Goal: Information Seeking & Learning: Learn about a topic

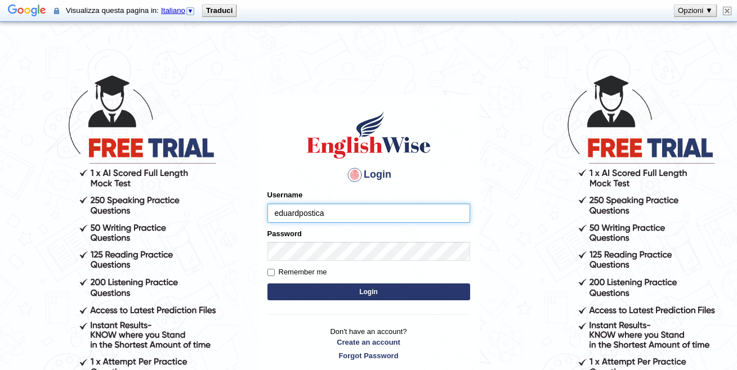
type input "eduardpostica"
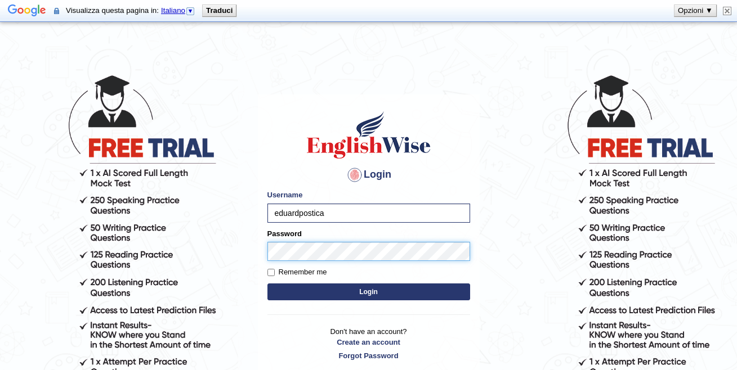
click at [267, 284] on button "Login" at bounding box center [368, 292] width 203 height 17
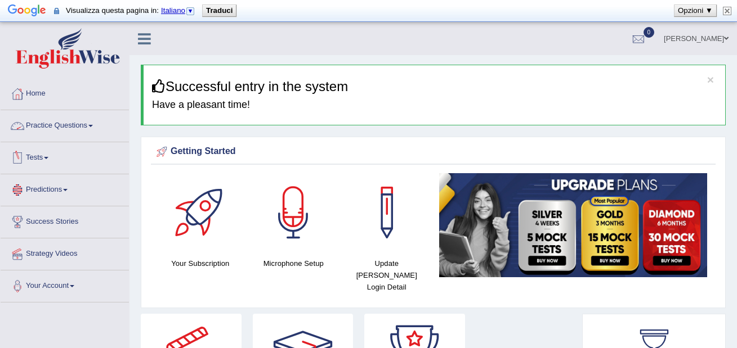
click at [73, 121] on link "Practice Questions" at bounding box center [65, 124] width 128 height 28
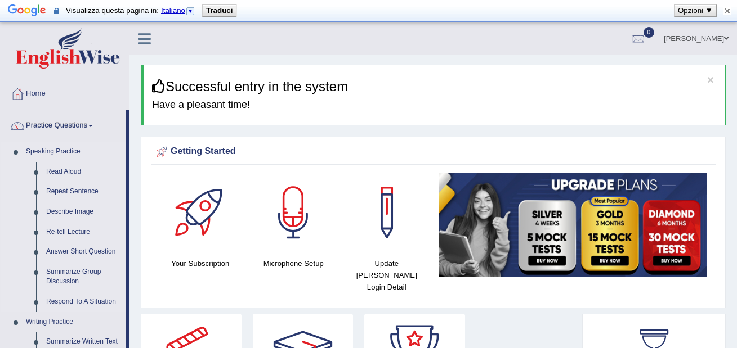
click at [44, 147] on link "Speaking Practice" at bounding box center [73, 152] width 105 height 20
click at [51, 170] on link "Read Aloud" at bounding box center [83, 172] width 85 height 20
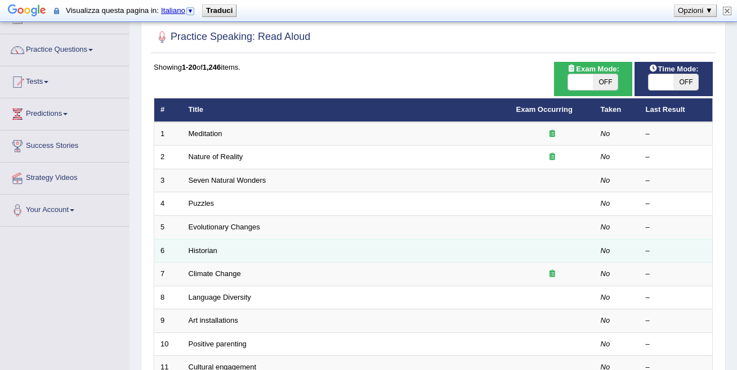
scroll to position [56, 0]
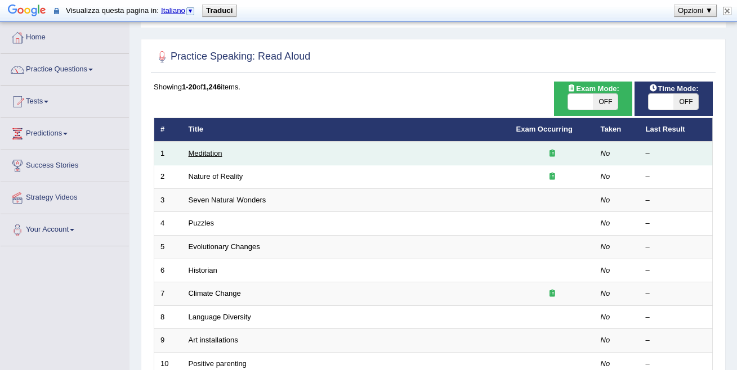
click at [206, 155] on link "Meditation" at bounding box center [206, 153] width 34 height 8
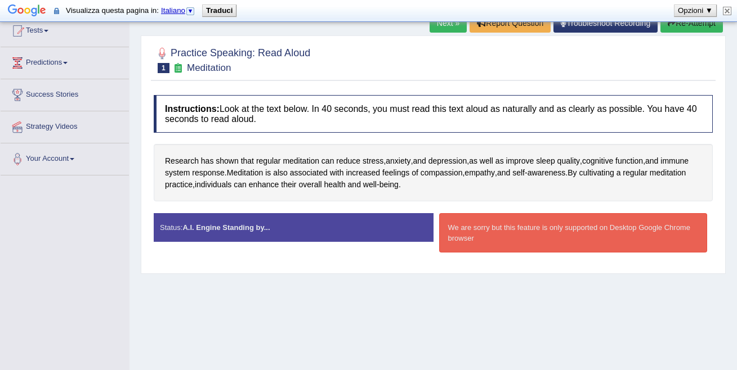
click at [573, 233] on div "We are sorry but this feature is only supported on Desktop Google Chrome browser" at bounding box center [573, 232] width 268 height 39
click at [258, 225] on strong "A.I. Engine Standing by..." at bounding box center [225, 227] width 87 height 8
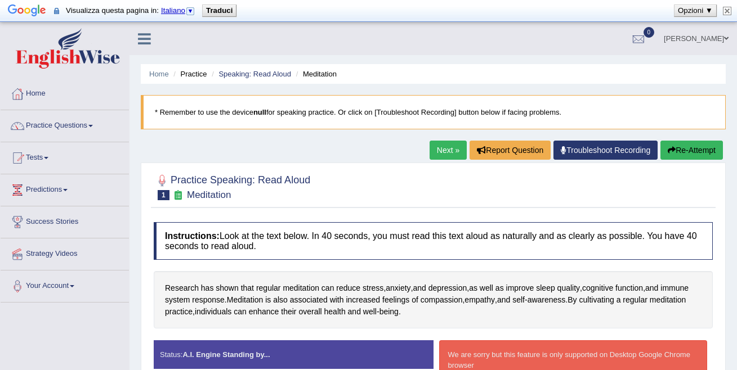
click at [587, 149] on link "Troubleshoot Recording" at bounding box center [605, 150] width 104 height 19
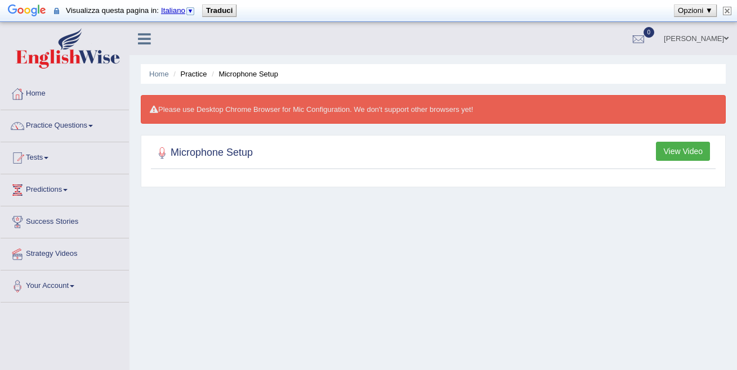
click at [684, 146] on button "View Video" at bounding box center [683, 151] width 54 height 19
drag, startPoint x: 480, startPoint y: 302, endPoint x: 485, endPoint y: 294, distance: 9.1
click at [480, 302] on div "Home Practice Microphone Setup Please use Desktop Chrome Browser for Mic Config…" at bounding box center [432, 304] width 607 height 563
click at [707, 14] on button "Opzioni ▼" at bounding box center [695, 10] width 42 height 11
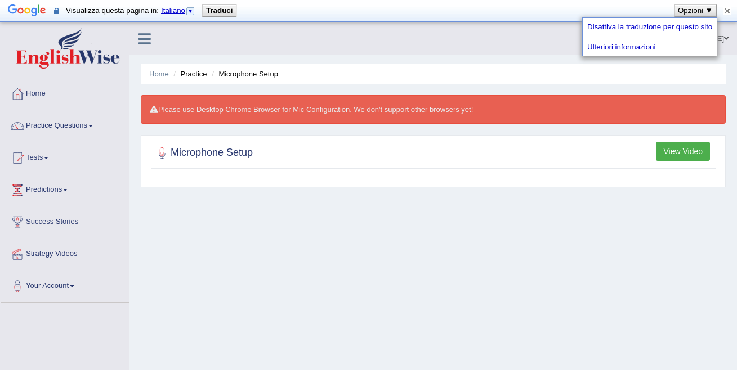
drag, startPoint x: 401, startPoint y: 260, endPoint x: 427, endPoint y: 225, distance: 43.1
click at [402, 261] on div "Home Practice Microphone Setup Please use Desktop Chrome Browser for Mic Config…" at bounding box center [432, 304] width 607 height 563
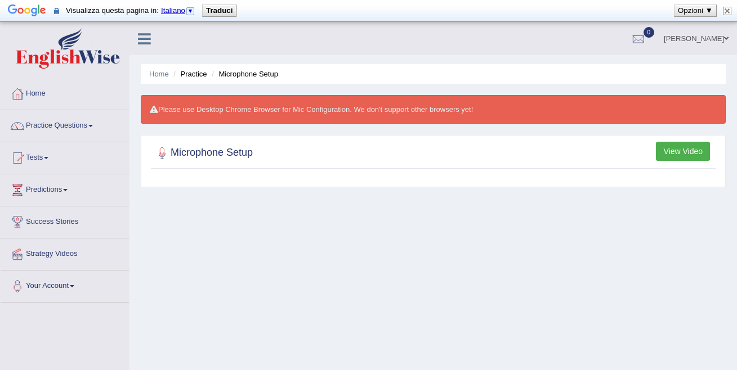
click at [243, 75] on li "Microphone Setup" at bounding box center [243, 74] width 69 height 11
click at [199, 73] on li "Practice" at bounding box center [189, 74] width 36 height 11
click at [169, 115] on div "Please use Desktop Chrome Browser for Mic Configuration. We don't support other…" at bounding box center [433, 109] width 585 height 29
click at [200, 151] on h2 "Microphone Setup" at bounding box center [203, 153] width 99 height 17
drag, startPoint x: 200, startPoint y: 151, endPoint x: 272, endPoint y: 159, distance: 71.9
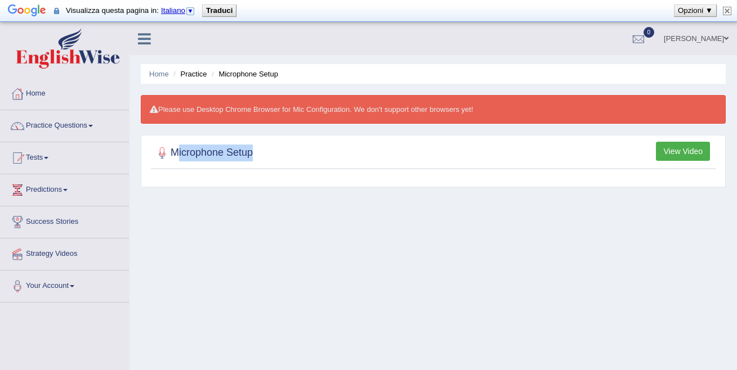
click at [272, 159] on div "Microphone Setup View Video" at bounding box center [433, 155] width 564 height 28
drag, startPoint x: 703, startPoint y: 131, endPoint x: 694, endPoint y: 135, distance: 10.6
click at [702, 131] on div "Home Practice Microphone Setup Please use Desktop Chrome Browser for Mic Config…" at bounding box center [432, 304] width 607 height 563
click at [680, 155] on button "View Video" at bounding box center [683, 151] width 54 height 19
click at [680, 153] on button "View Video" at bounding box center [683, 151] width 54 height 19
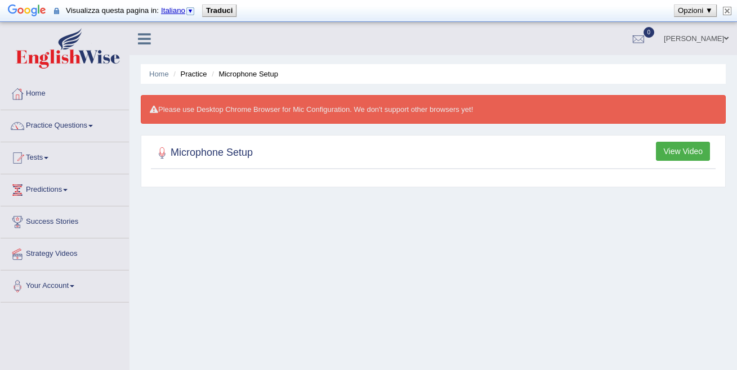
click at [514, 316] on div "Home Practice Microphone Setup Please use Desktop Chrome Browser for Mic Config…" at bounding box center [432, 304] width 607 height 563
click at [723, 11] on img at bounding box center [727, 11] width 8 height 8
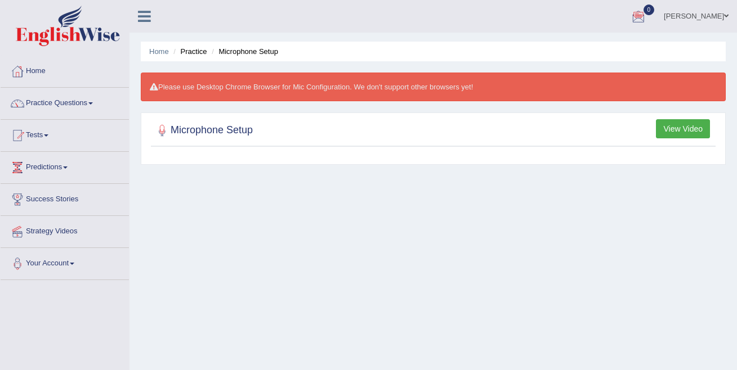
click at [682, 125] on button "View Video" at bounding box center [683, 128] width 54 height 19
click at [80, 102] on link "Practice Questions" at bounding box center [65, 102] width 128 height 28
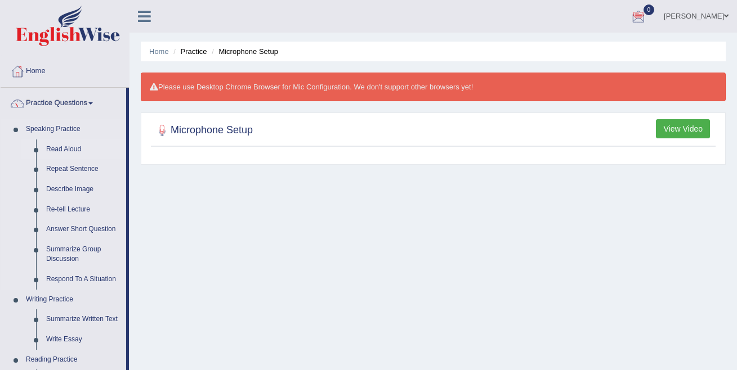
click at [75, 151] on link "Read Aloud" at bounding box center [83, 150] width 85 height 20
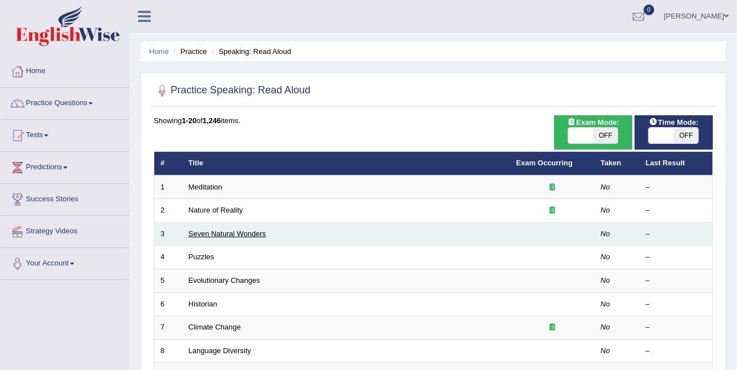
click at [214, 230] on link "Seven Natural Wonders" at bounding box center [228, 234] width 78 height 8
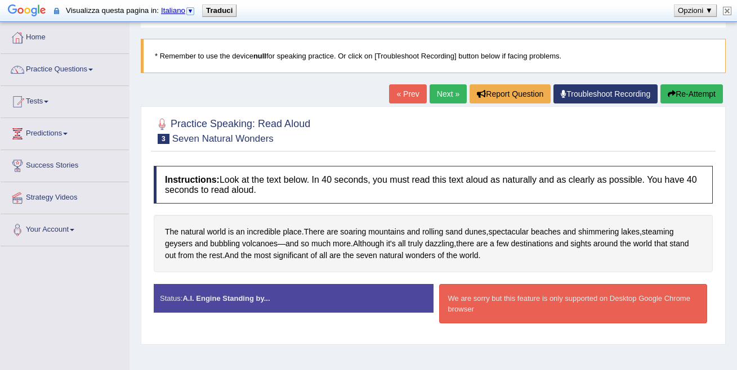
click at [396, 96] on link "« Prev" at bounding box center [407, 93] width 37 height 19
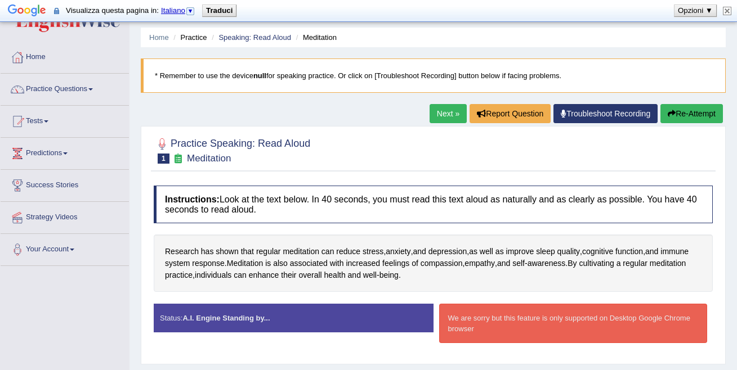
scroll to position [56, 0]
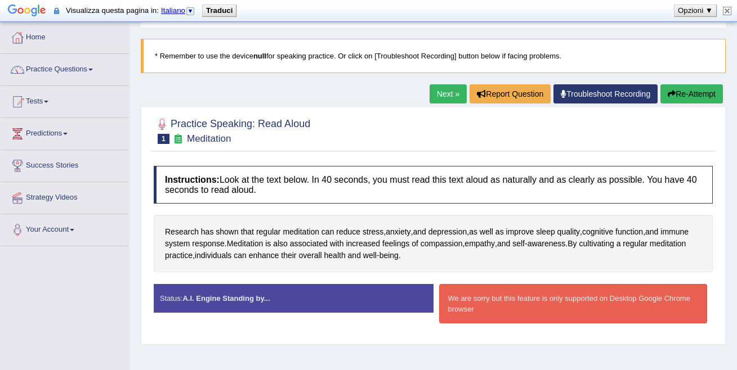
click at [593, 96] on link "Troubleshoot Recording" at bounding box center [605, 93] width 104 height 19
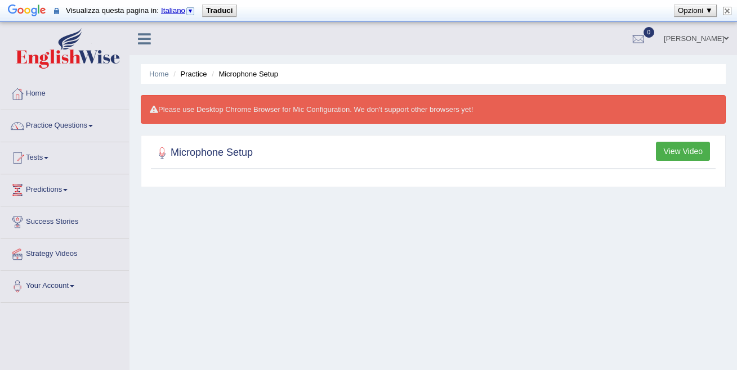
click at [705, 11] on button "Opzioni ▼" at bounding box center [695, 10] width 42 height 11
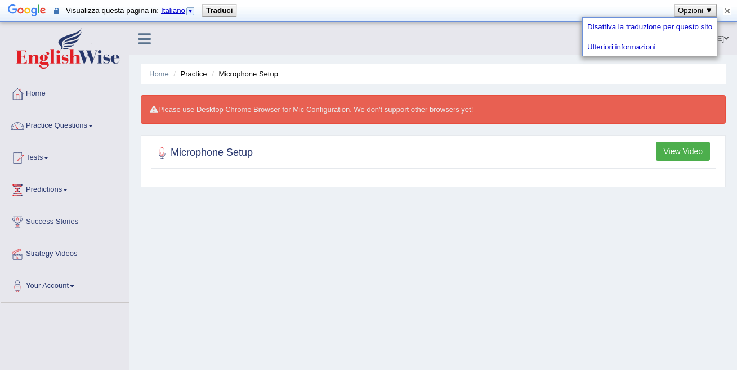
click at [705, 11] on button "Opzioni ▼" at bounding box center [695, 10] width 42 height 11
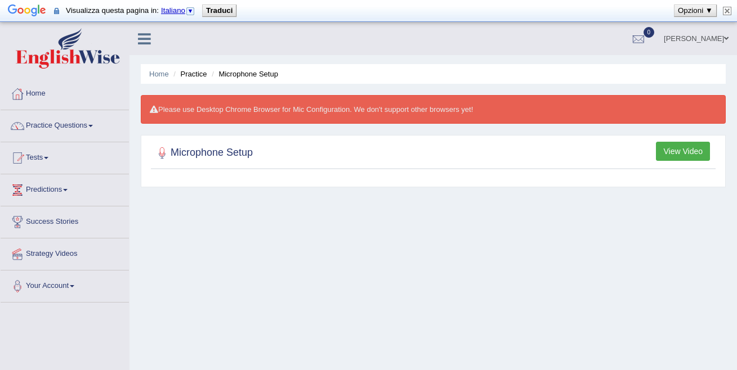
drag, startPoint x: 236, startPoint y: 163, endPoint x: 310, endPoint y: 156, distance: 73.5
click at [239, 163] on div at bounding box center [433, 153] width 559 height 23
click at [707, 162] on div at bounding box center [433, 153] width 559 height 23
click at [694, 155] on button "View Video" at bounding box center [683, 151] width 54 height 19
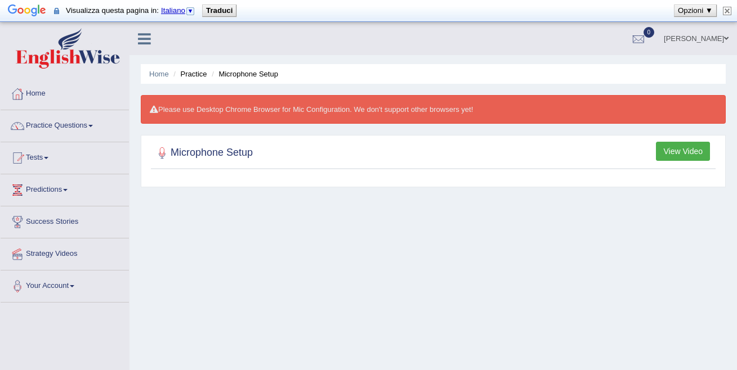
click at [694, 155] on button "View Video" at bounding box center [683, 151] width 54 height 19
click at [230, 79] on ul "Home Practice Microphone Setup" at bounding box center [433, 74] width 585 height 20
click at [39, 129] on link "Practice Questions" at bounding box center [65, 124] width 128 height 28
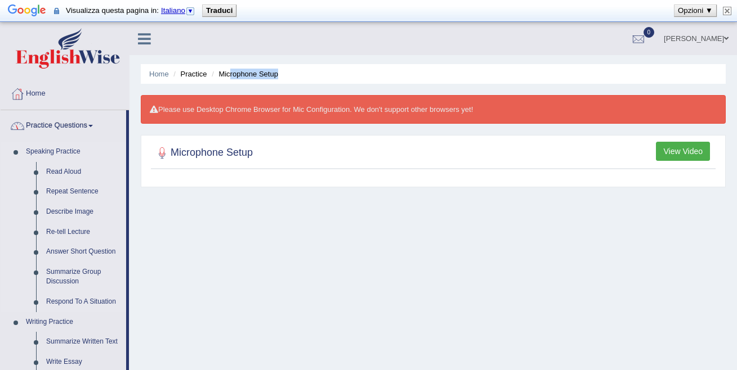
click at [50, 149] on link "Speaking Practice" at bounding box center [73, 152] width 105 height 20
click at [65, 168] on link "Read Aloud" at bounding box center [83, 172] width 85 height 20
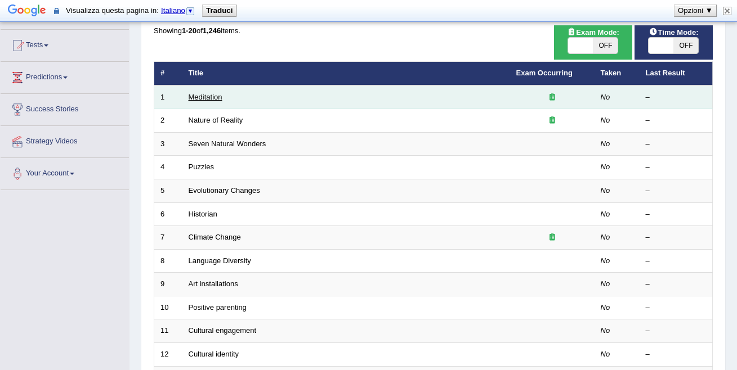
click at [204, 95] on link "Meditation" at bounding box center [206, 97] width 34 height 8
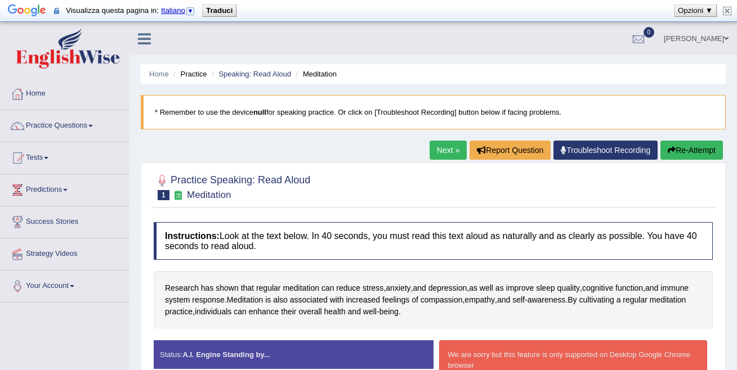
click at [723, 39] on link "[PERSON_NAME]" at bounding box center [696, 37] width 82 height 29
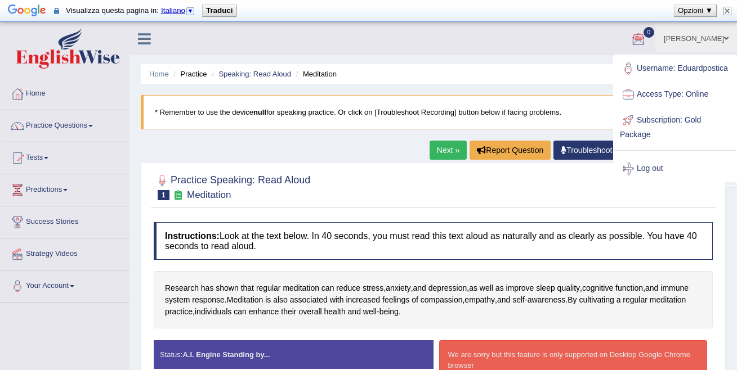
click at [705, 37] on link "[PERSON_NAME]" at bounding box center [696, 37] width 82 height 29
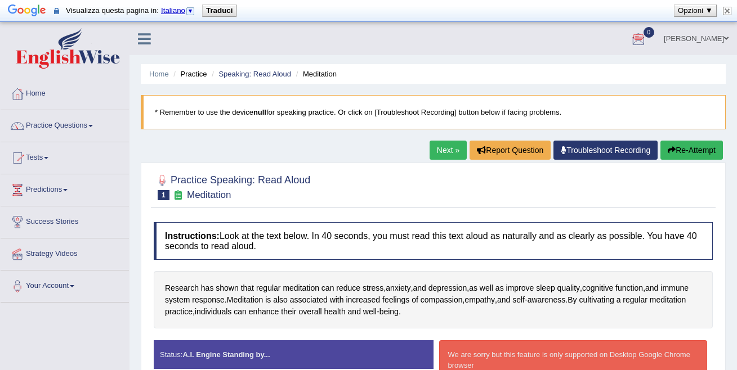
click at [707, 41] on link "[PERSON_NAME]" at bounding box center [696, 37] width 82 height 29
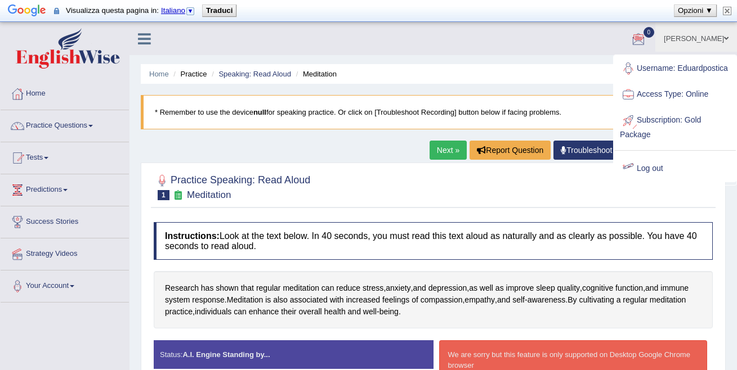
click at [652, 167] on link "Log out" at bounding box center [675, 169] width 122 height 26
